Goal: Transaction & Acquisition: Purchase product/service

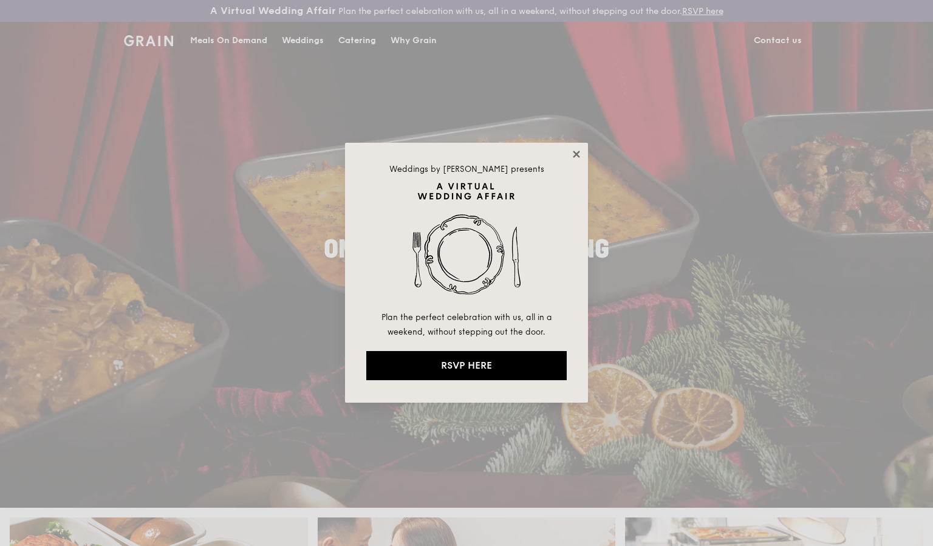
click at [581, 155] on icon at bounding box center [576, 154] width 11 height 11
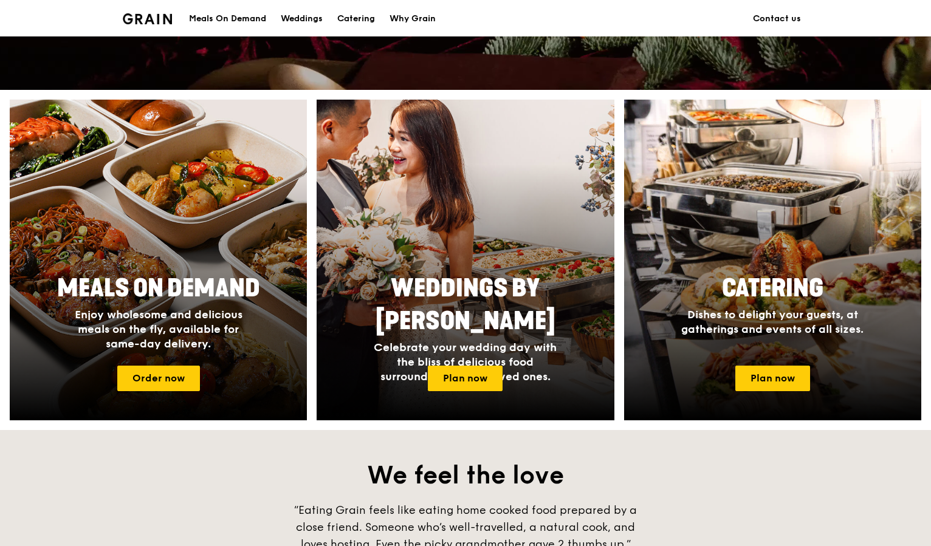
scroll to position [419, 0]
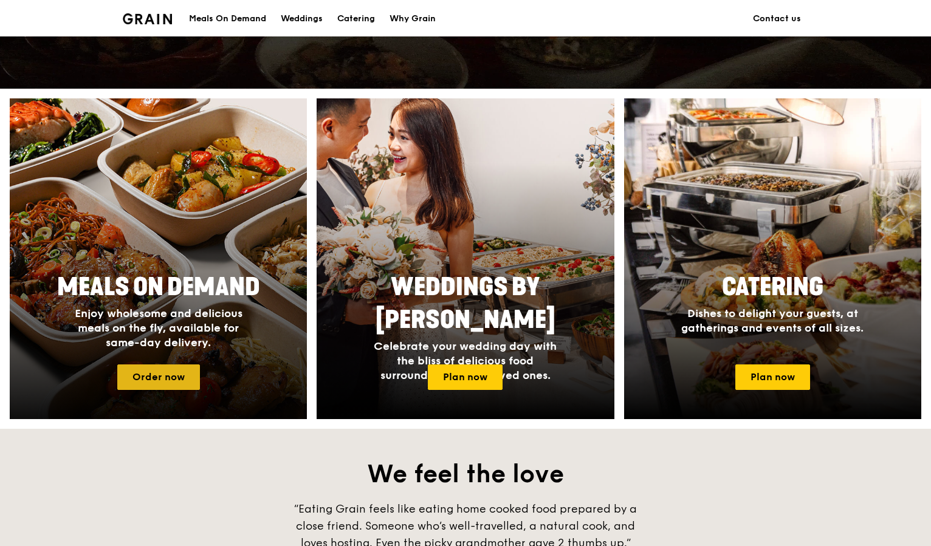
click at [166, 383] on link "Order now" at bounding box center [158, 378] width 83 height 26
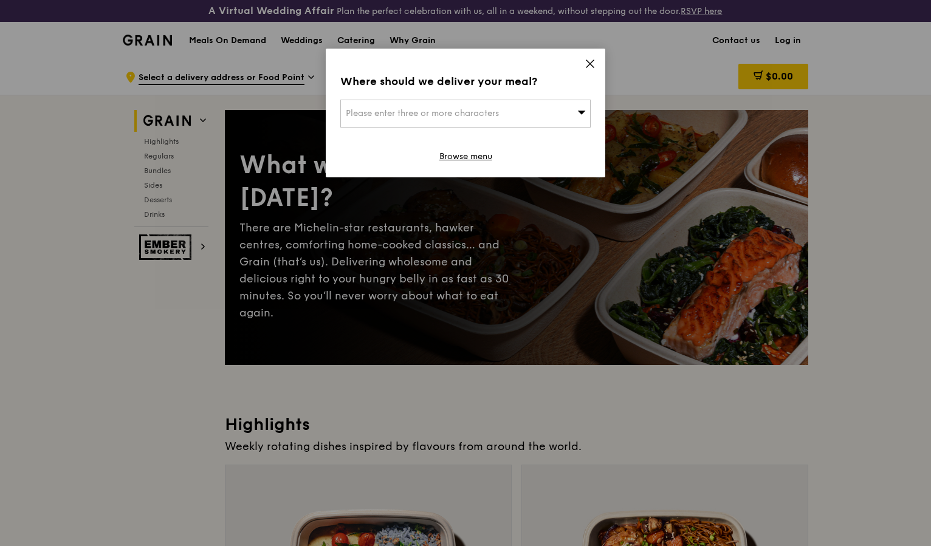
click at [514, 113] on div "Please enter three or more characters" at bounding box center [465, 114] width 250 height 28
click at [588, 61] on icon at bounding box center [590, 63] width 11 height 11
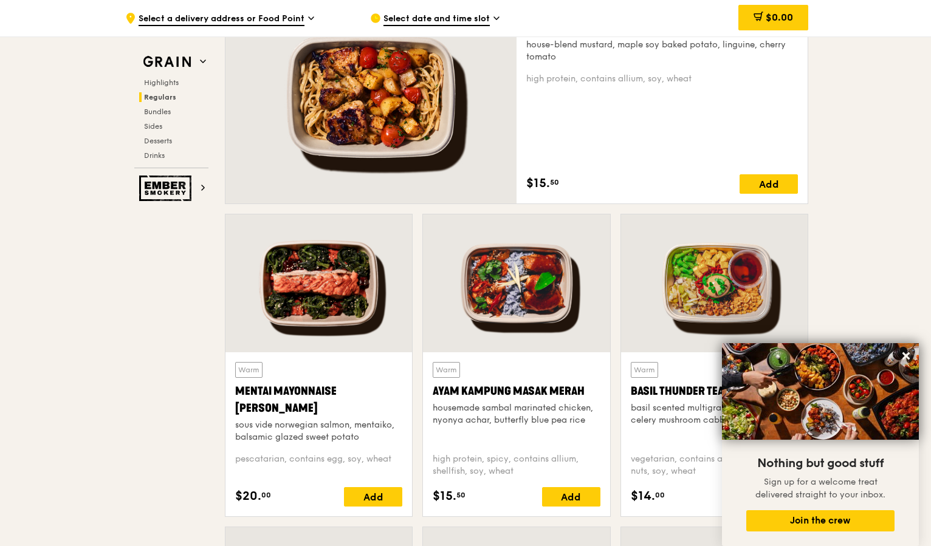
scroll to position [928, 0]
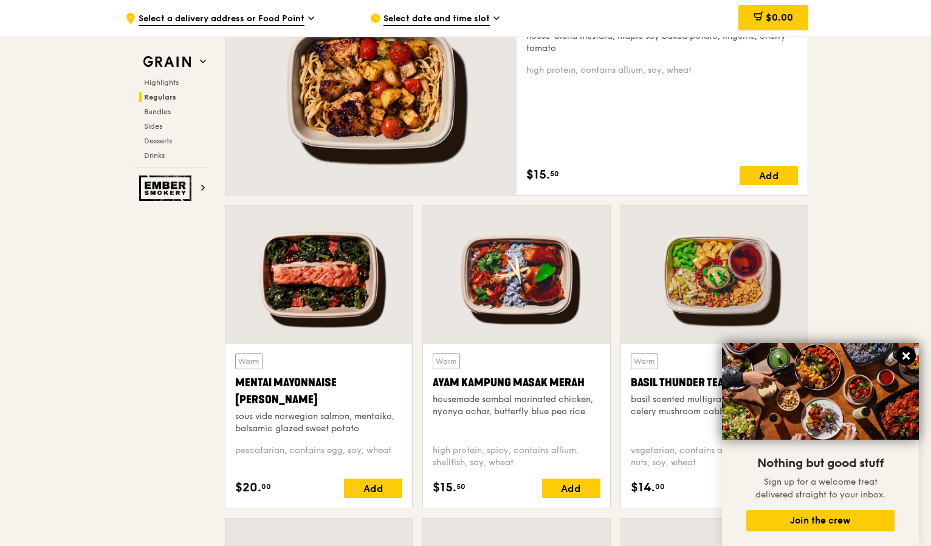
click at [905, 354] on icon at bounding box center [906, 356] width 11 height 11
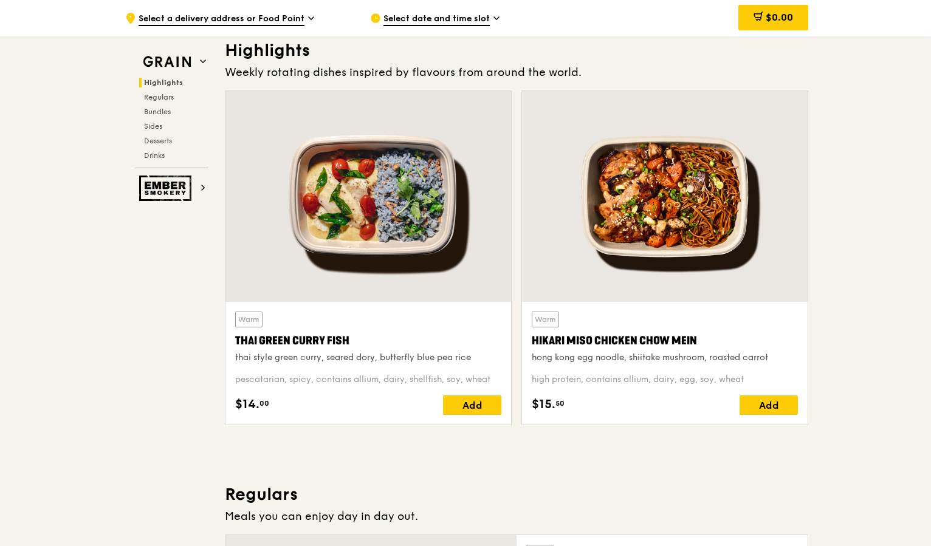
scroll to position [0, 0]
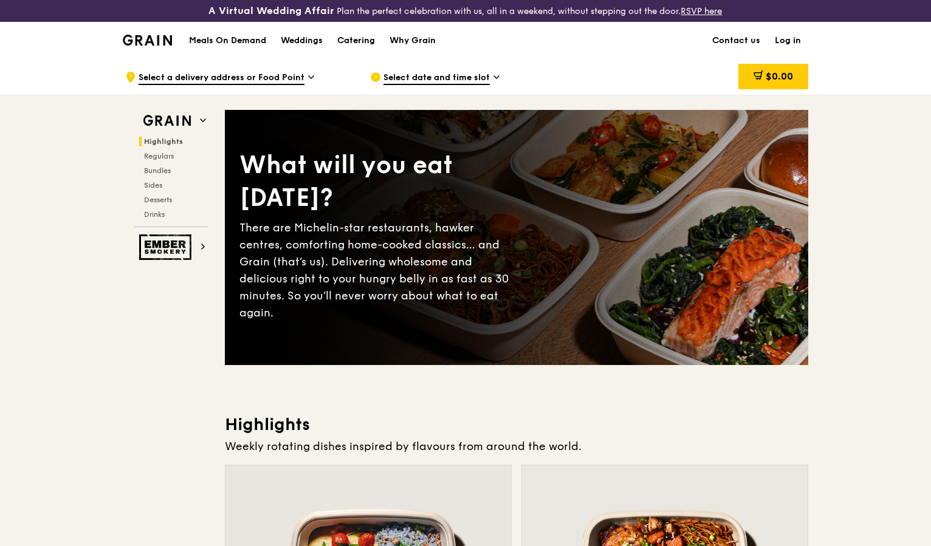
click at [248, 40] on h1 "Meals On Demand" at bounding box center [227, 41] width 77 height 12
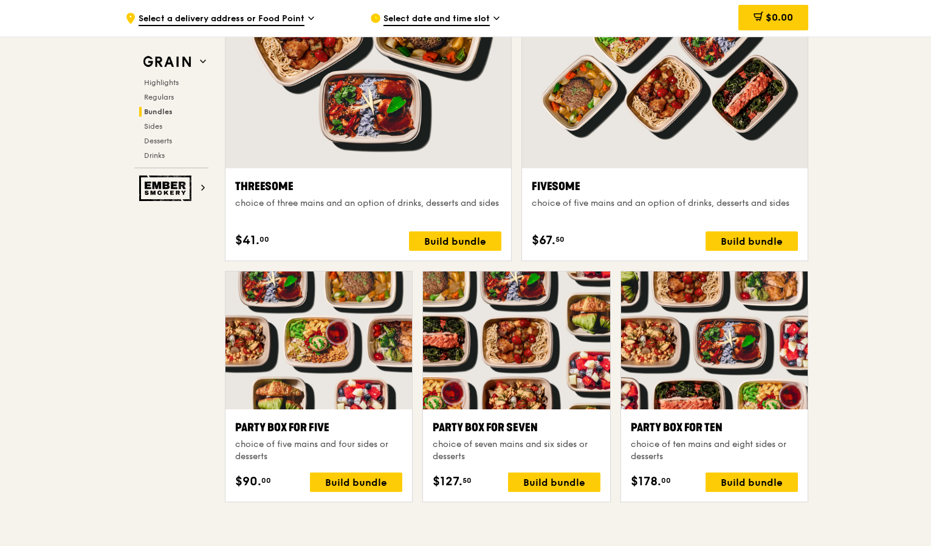
scroll to position [2229, 0]
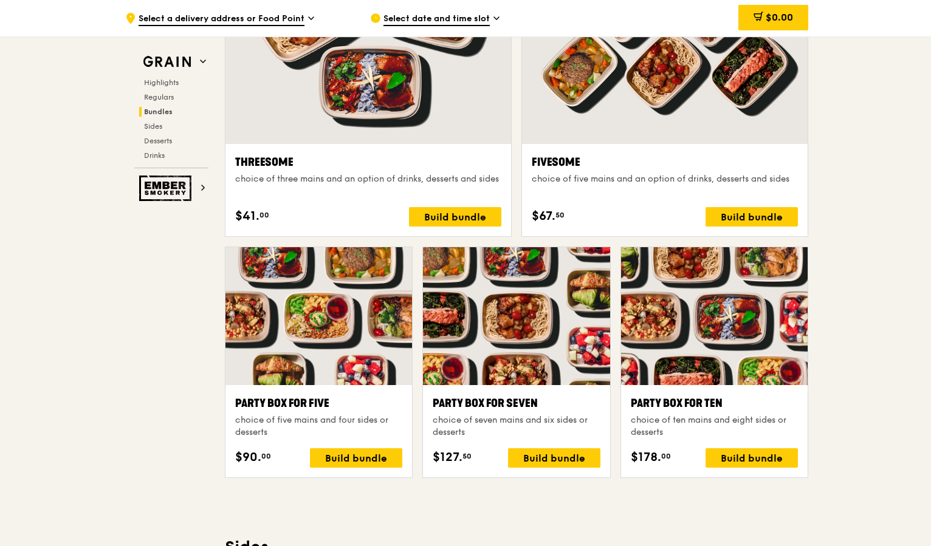
click at [420, 14] on span "Select date and time slot" at bounding box center [436, 19] width 106 height 13
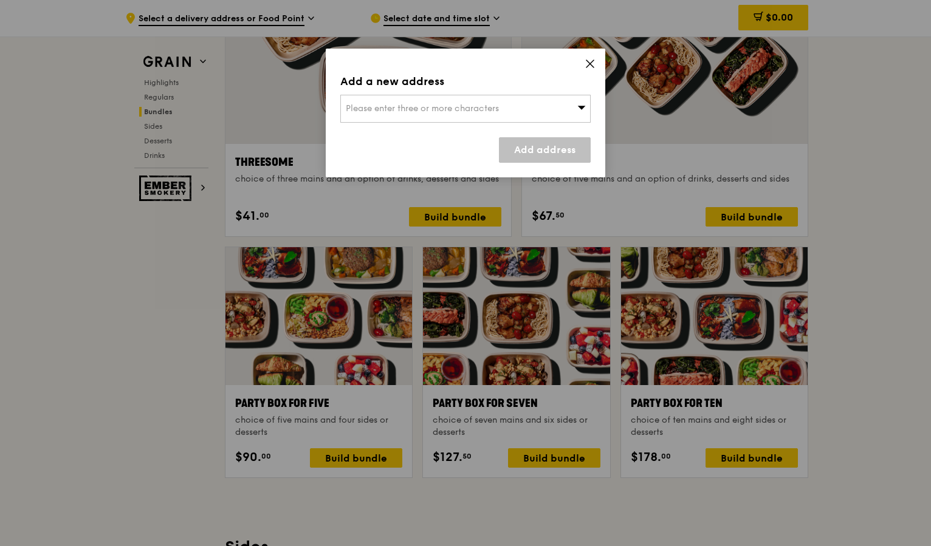
click at [433, 105] on span "Please enter three or more characters" at bounding box center [422, 108] width 153 height 10
click at [587, 63] on icon at bounding box center [590, 63] width 11 height 11
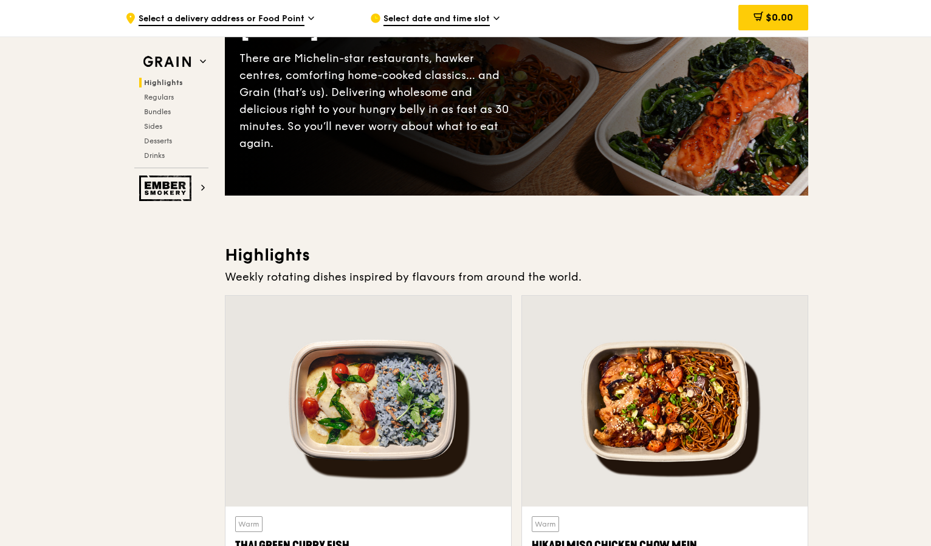
scroll to position [0, 0]
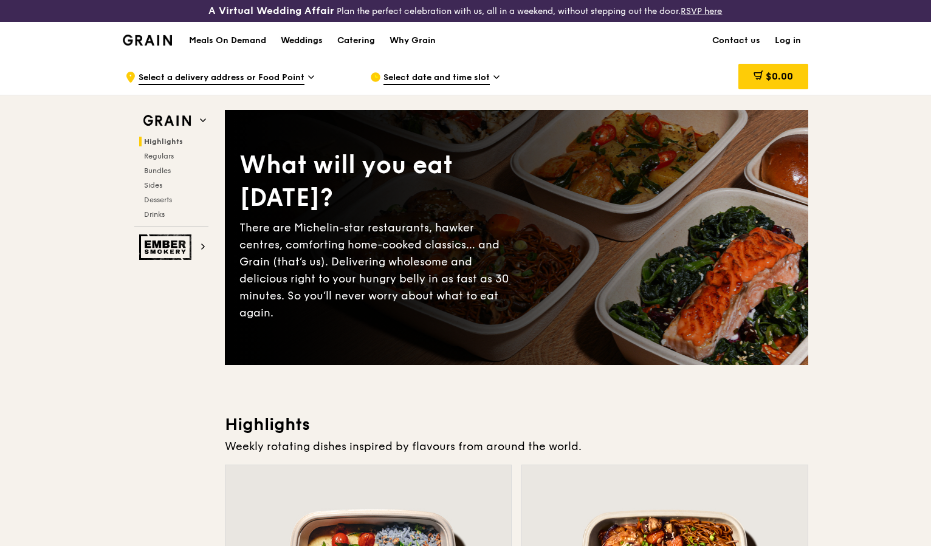
click at [292, 41] on div "Weddings" at bounding box center [302, 40] width 42 height 36
